Goal: Information Seeking & Learning: Learn about a topic

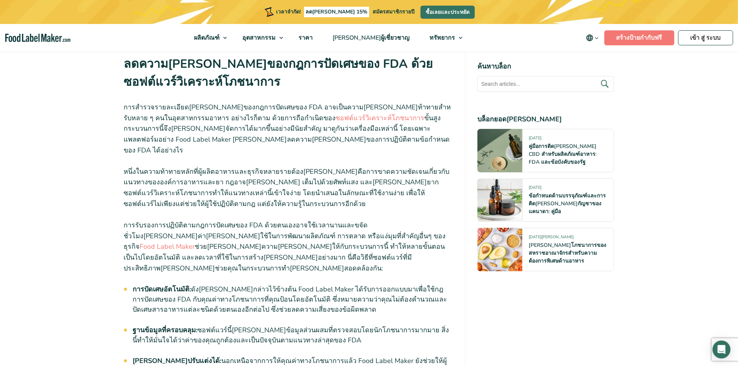
scroll to position [2562, 0]
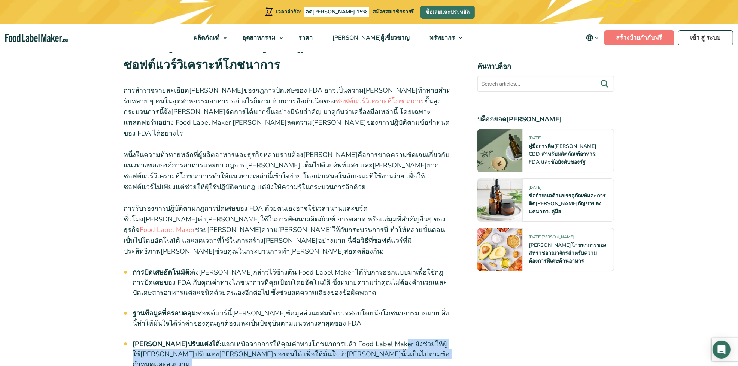
drag, startPoint x: 361, startPoint y: 205, endPoint x: 357, endPoint y: 220, distance: 15.6
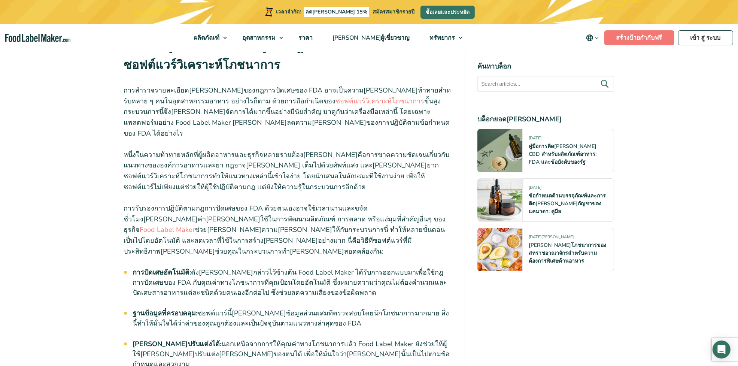
drag, startPoint x: 357, startPoint y: 220, endPoint x: 320, endPoint y: 204, distance: 39.9
click at [320, 339] on li "[PERSON_NAME]ปรับแต่งได้: นอกเหนือจากการให้คุณค่าทางโภชนาการแล้ว Food Label Mak…" at bounding box center [293, 354] width 320 height 30
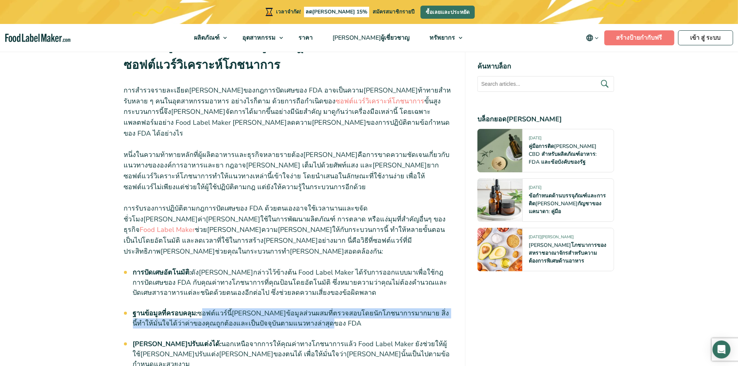
drag, startPoint x: 202, startPoint y: 176, endPoint x: 364, endPoint y: 182, distance: 161.8
click at [364, 308] on li "ฐานข้อมูลที่ครอบคลุม: ซอฟต์แวร์นี้[PERSON_NAME]ข้อมูลส่วนผสมที่ตรวจสอบโดยนักโภช…" at bounding box center [293, 318] width 320 height 20
drag, startPoint x: 208, startPoint y: 171, endPoint x: 344, endPoint y: 180, distance: 136.9
click at [344, 308] on li "ฐานข้อมูลที่ครอบคลุม: ซอฟต์แวร์นี้[PERSON_NAME]ข้อมูลส่วนผสมที่ตรวจสอบโดยนักโภช…" at bounding box center [293, 318] width 320 height 20
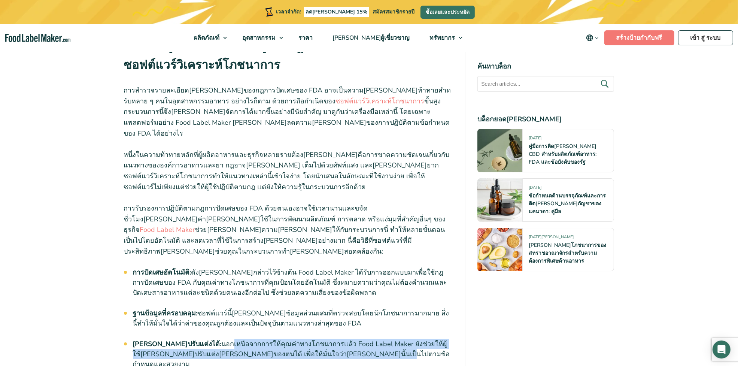
drag, startPoint x: 223, startPoint y: 206, endPoint x: 451, endPoint y: 218, distance: 228.2
click at [451, 339] on li "[PERSON_NAME]ปรับแต่งได้: นอกเหนือจากการให้คุณค่าทางโภชนาการแล้ว Food Label Mak…" at bounding box center [293, 354] width 320 height 30
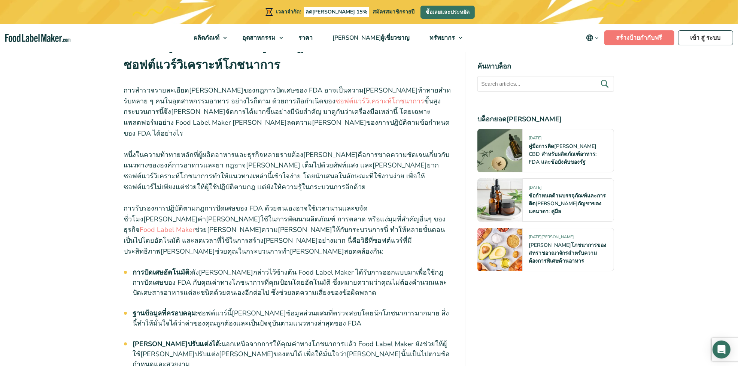
drag, startPoint x: 451, startPoint y: 218, endPoint x: 324, endPoint y: 255, distance: 133.0
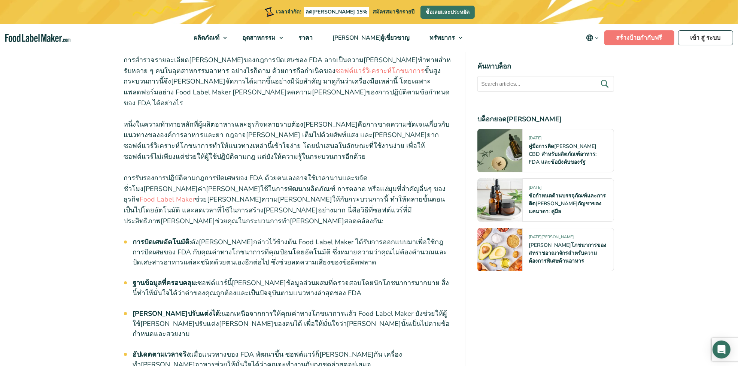
scroll to position [2609, 0]
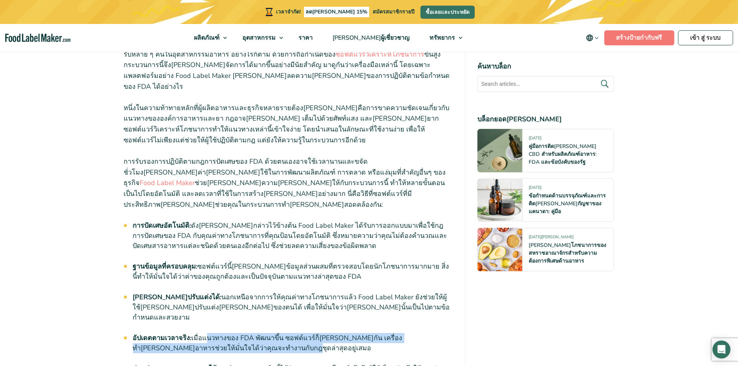
drag, startPoint x: 203, startPoint y: 186, endPoint x: 422, endPoint y: 195, distance: 219.1
click at [422, 333] on li "อัปเดตตามเวลาจริง: เมื่อแนวทางของ FDA พัฒนาขึ้น ซอฟต์แวร์ก็[PERSON_NAME]กัน เคร…" at bounding box center [293, 343] width 320 height 20
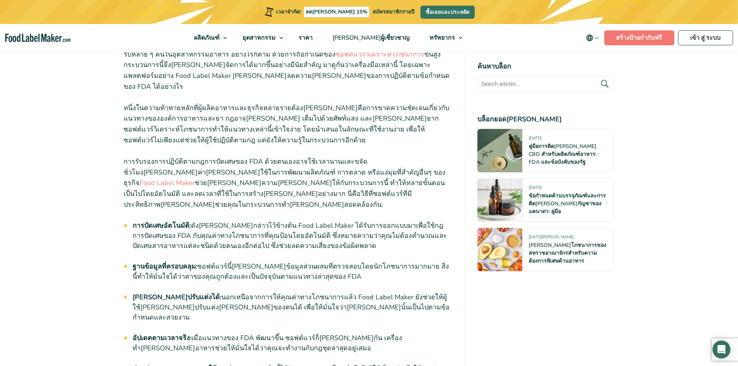
drag, startPoint x: 422, startPoint y: 195, endPoint x: 378, endPoint y: 226, distance: 54.1
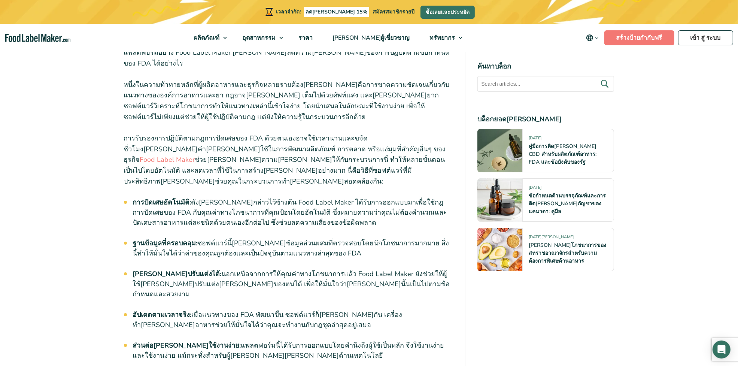
scroll to position [2656, 0]
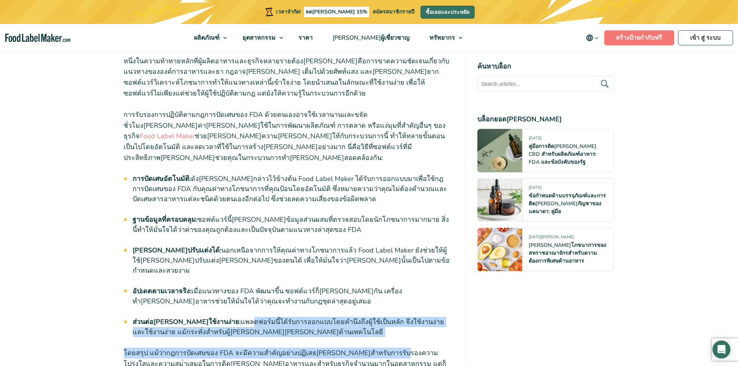
drag, startPoint x: 227, startPoint y: 174, endPoint x: 382, endPoint y: 189, distance: 156.1
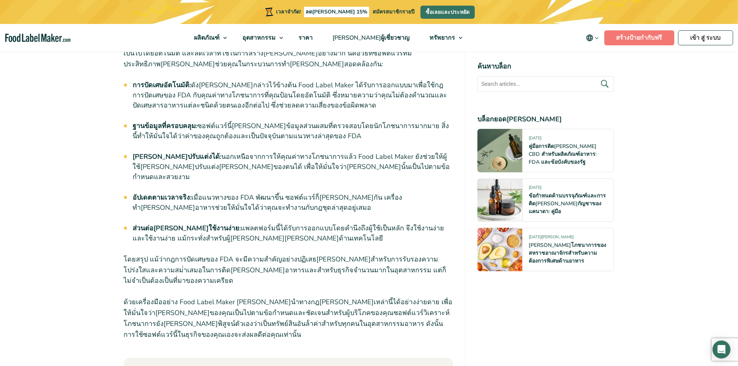
drag, startPoint x: 235, startPoint y: 191, endPoint x: 252, endPoint y: 183, distance: 18.9
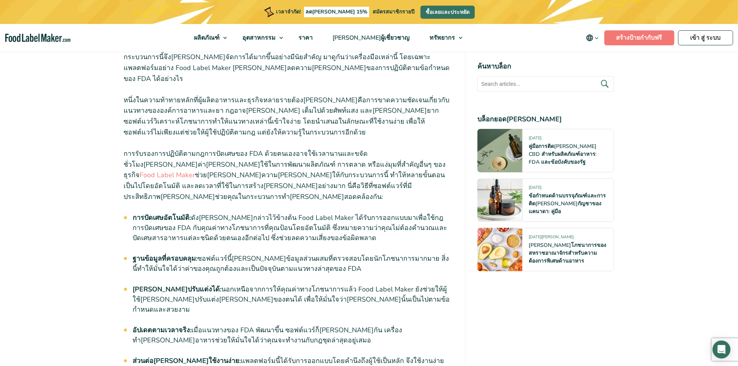
scroll to position [2375, 0]
